Goal: Task Accomplishment & Management: Manage account settings

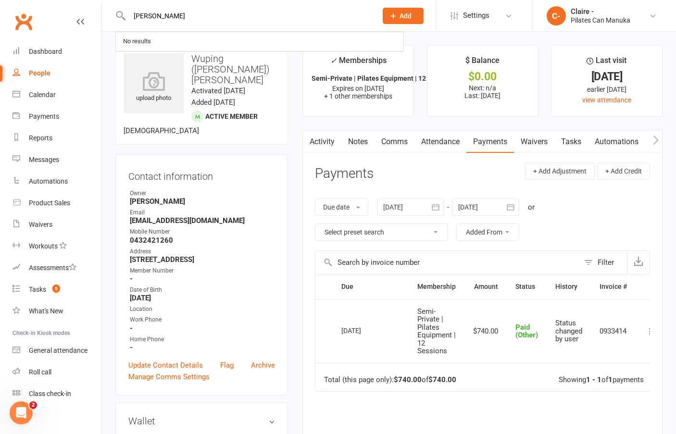
type input "[PERSON_NAME]"
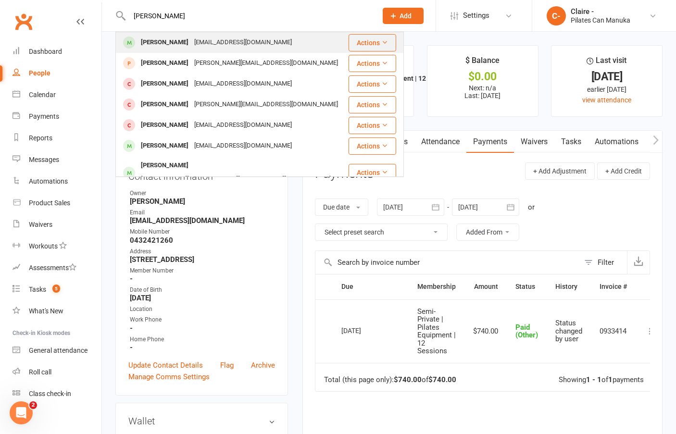
click at [191, 45] on div "[EMAIL_ADDRESS][DOMAIN_NAME]" at bounding box center [242, 43] width 103 height 14
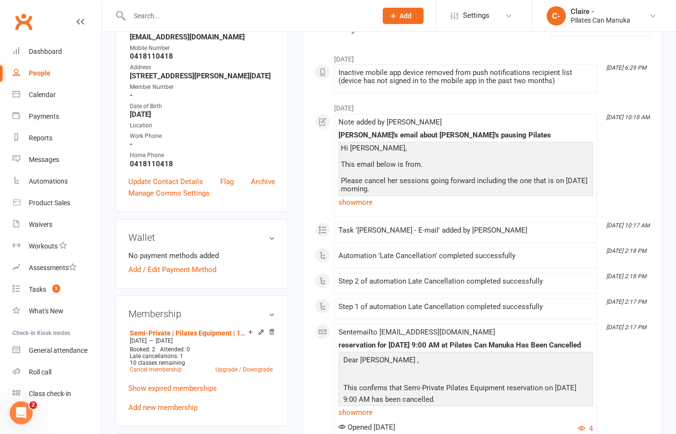
scroll to position [337, 0]
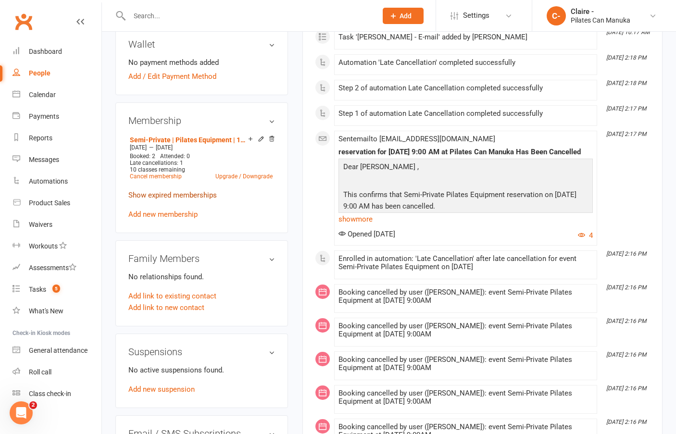
click at [177, 196] on link "Show expired memberships" at bounding box center [172, 195] width 88 height 9
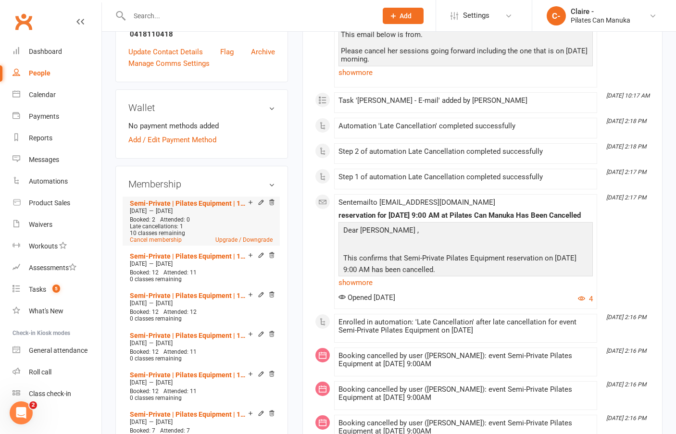
scroll to position [289, 0]
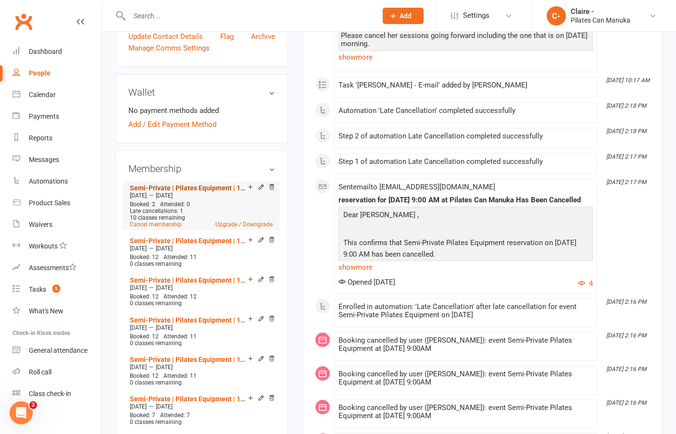
click at [203, 189] on link "Semi-Private | Pilates Equipment | 12 Sessions" at bounding box center [189, 188] width 118 height 8
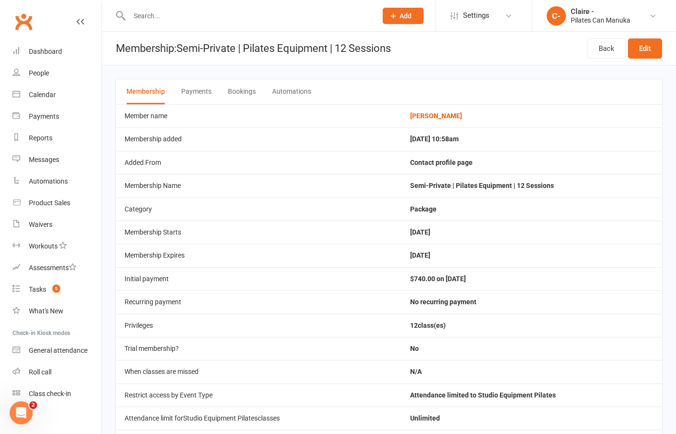
click at [249, 89] on button "Bookings" at bounding box center [242, 91] width 28 height 25
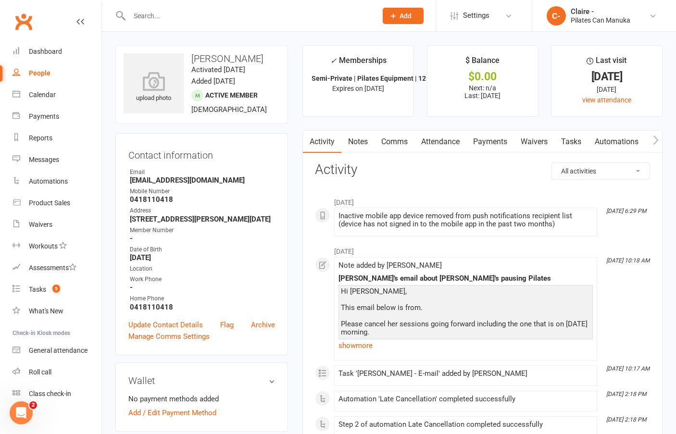
click at [495, 140] on link "Payments" at bounding box center [490, 142] width 48 height 22
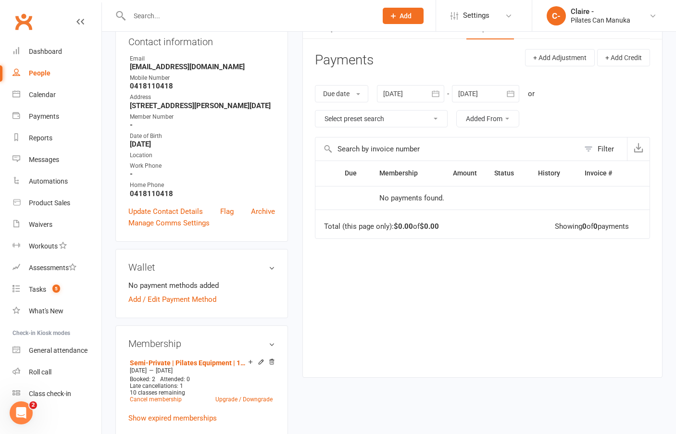
scroll to position [144, 0]
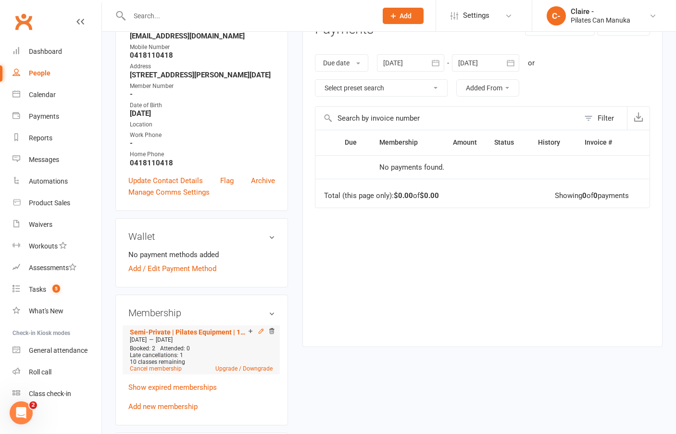
click at [260, 332] on icon at bounding box center [261, 331] width 7 height 7
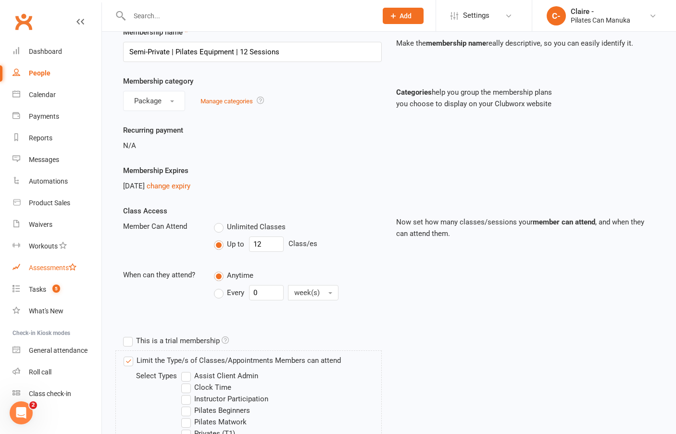
scroll to position [48, 0]
drag, startPoint x: 190, startPoint y: 186, endPoint x: 214, endPoint y: 198, distance: 26.2
click at [190, 186] on link "change expiry" at bounding box center [169, 187] width 44 height 9
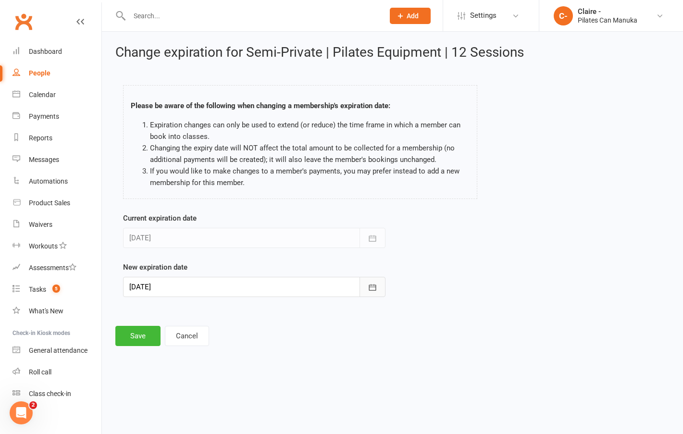
click at [372, 286] on icon "button" at bounding box center [373, 288] width 10 height 10
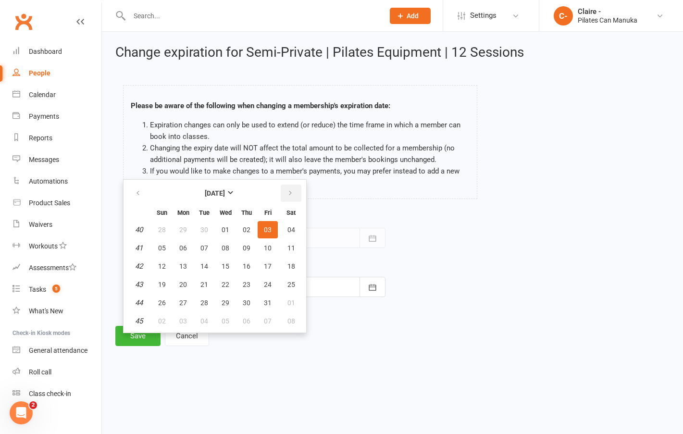
click at [291, 191] on icon "button" at bounding box center [290, 193] width 7 height 8
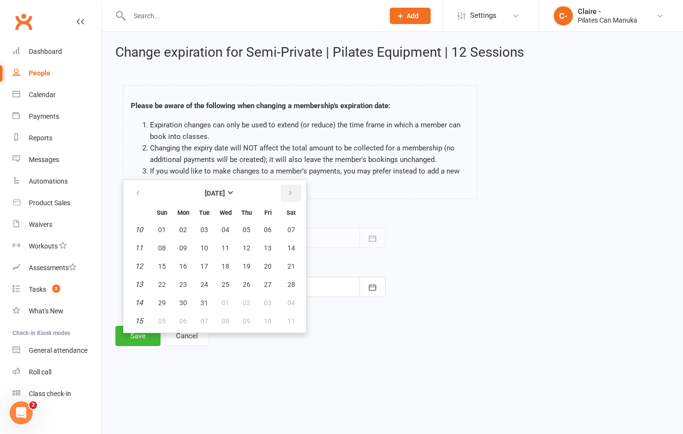
click at [291, 191] on icon "button" at bounding box center [290, 193] width 7 height 8
click at [248, 302] on span "30" at bounding box center [247, 303] width 8 height 8
type input "[DATE]"
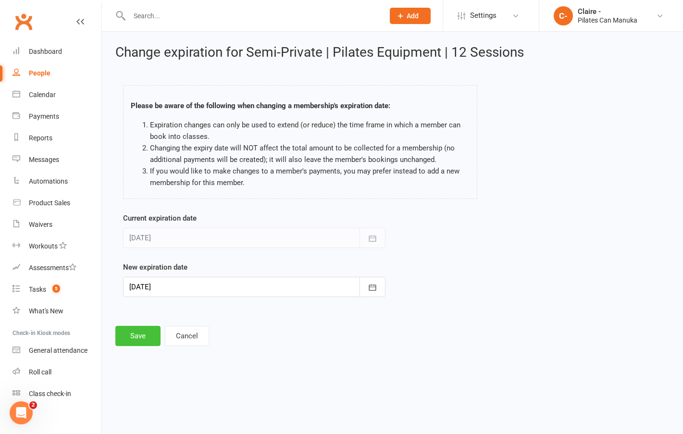
click at [135, 339] on button "Save" at bounding box center [137, 336] width 45 height 20
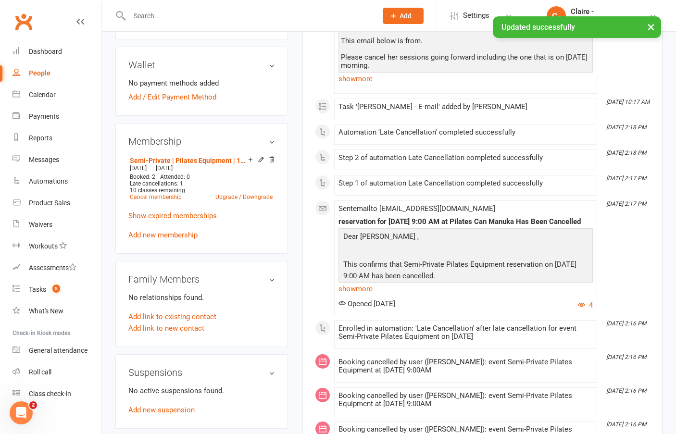
scroll to position [289, 0]
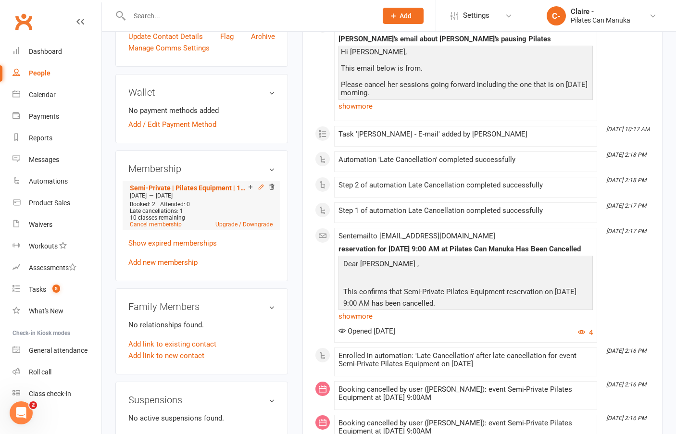
click at [260, 189] on icon at bounding box center [261, 187] width 4 height 4
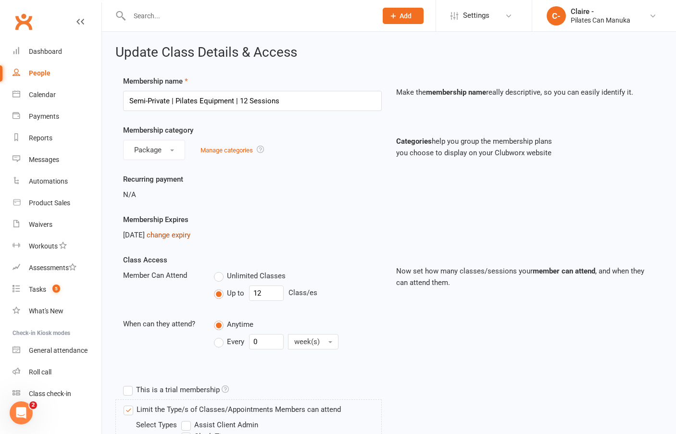
click at [181, 236] on link "change expiry" at bounding box center [169, 235] width 44 height 9
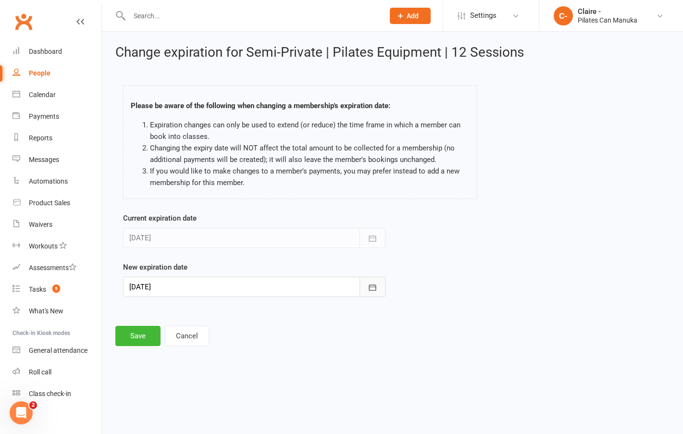
click at [374, 288] on icon "button" at bounding box center [373, 288] width 10 height 10
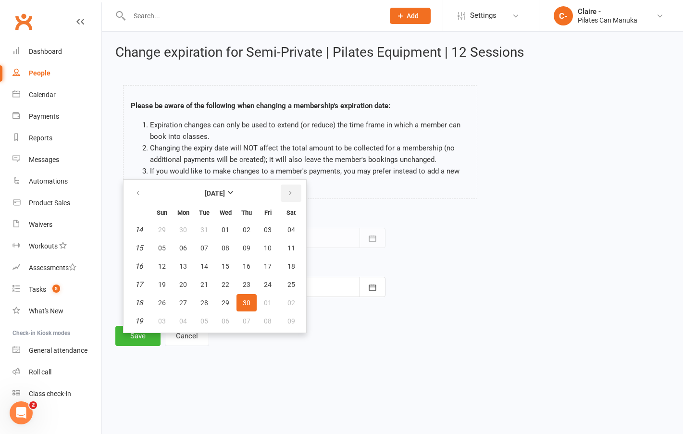
click at [290, 190] on icon "button" at bounding box center [290, 193] width 7 height 8
click at [202, 300] on span "30" at bounding box center [205, 303] width 8 height 8
type input "[DATE]"
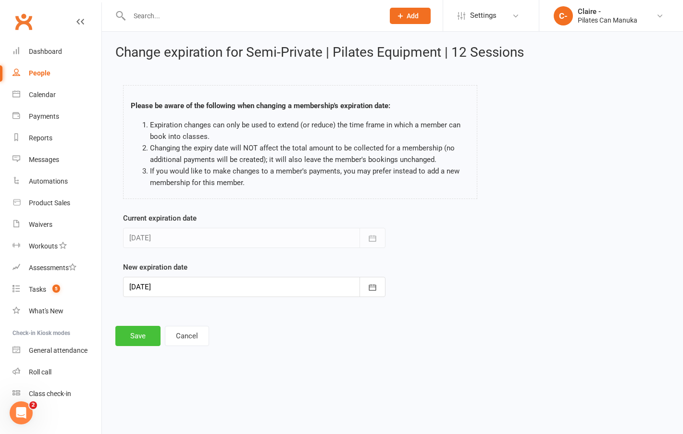
click at [136, 341] on button "Save" at bounding box center [137, 336] width 45 height 20
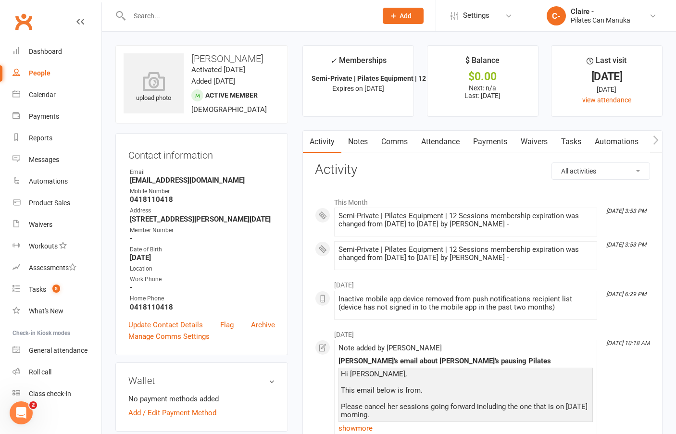
click at [357, 139] on link "Notes" at bounding box center [357, 142] width 33 height 22
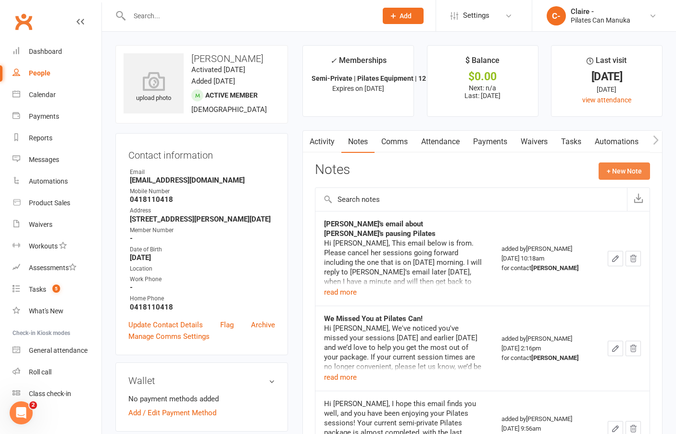
click at [617, 171] on button "+ New Note" at bounding box center [624, 171] width 51 height 17
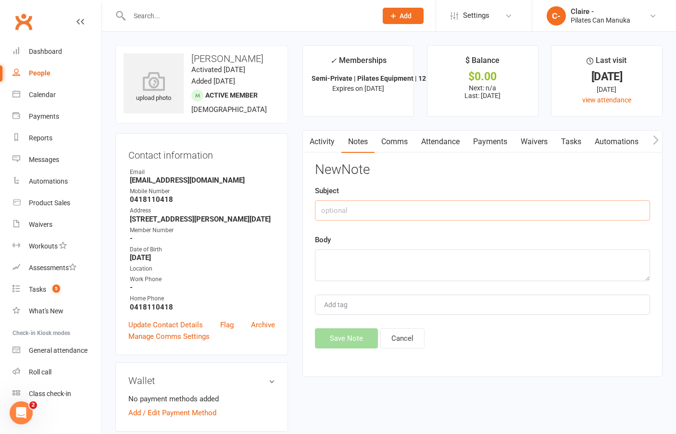
drag, startPoint x: 359, startPoint y: 207, endPoint x: 353, endPoint y: 211, distance: 6.5
click at [353, 211] on input "text" at bounding box center [482, 211] width 335 height 20
type input "Unable to return until [DATE]"
click at [323, 255] on textarea at bounding box center [482, 266] width 335 height 32
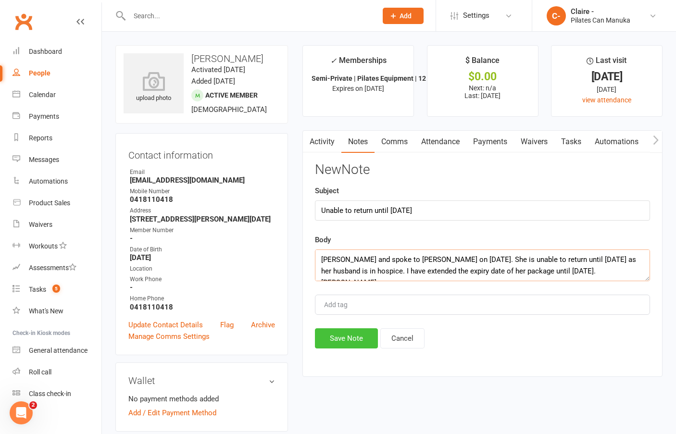
type textarea "[PERSON_NAME] and spoke to [PERSON_NAME] on [DATE]. She is unable to return unt…"
click at [336, 340] on button "Save Note" at bounding box center [346, 338] width 63 height 20
